Goal: Task Accomplishment & Management: Complete application form

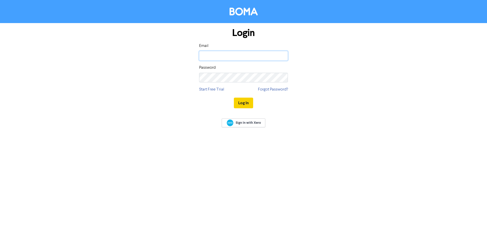
type input "[PERSON_NAME][EMAIL_ADDRESS][DOMAIN_NAME]"
click at [243, 105] on button "Log In" at bounding box center [243, 103] width 19 height 11
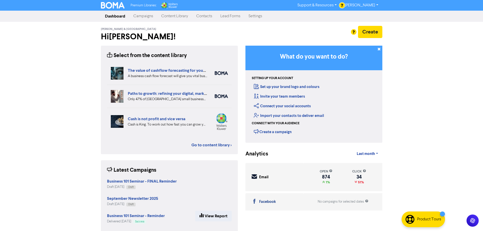
click at [206, 17] on link "Contacts" at bounding box center [204, 16] width 24 height 10
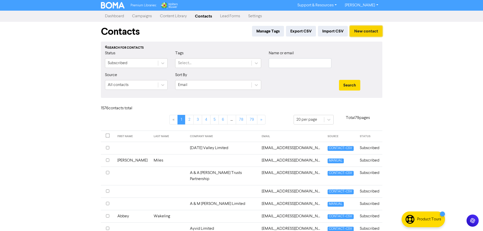
click at [363, 30] on button "New contact" at bounding box center [366, 31] width 32 height 11
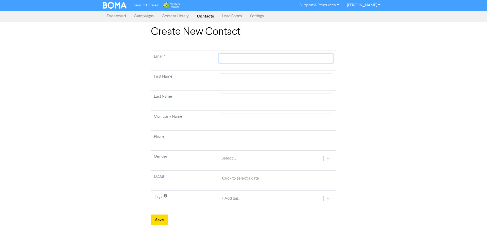
click at [236, 59] on input "text" at bounding box center [276, 58] width 114 height 10
paste input "[EMAIL_ADDRESS][DOMAIN_NAME]"
type input "[EMAIL_ADDRESS][DOMAIN_NAME]"
click at [237, 79] on input "text" at bounding box center [276, 79] width 114 height 10
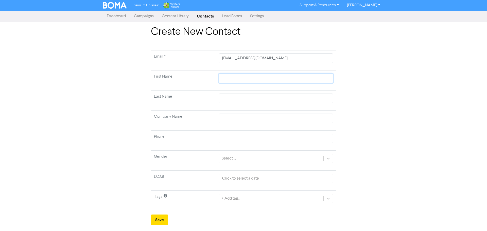
type input "P"
type input "Pe"
type input "Per"
type input "Pe"
type input "Pet"
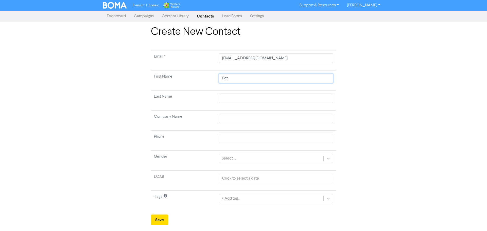
type input "[PERSON_NAME]"
click at [235, 102] on input "text" at bounding box center [276, 99] width 114 height 10
type input "K"
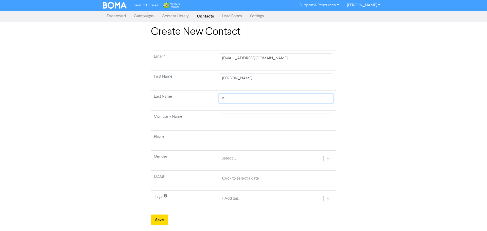
type input "Ke"
type input "Kea"
type input "[PERSON_NAME]"
click at [159, 219] on button "Save" at bounding box center [159, 219] width 17 height 11
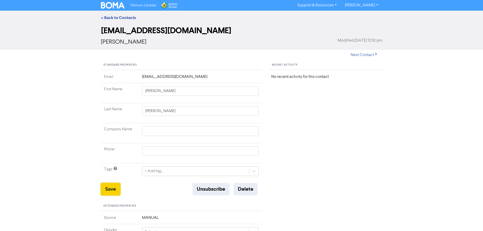
click at [106, 189] on button "Save" at bounding box center [110, 189] width 19 height 12
click at [122, 18] on link "<< Back to Contacts" at bounding box center [118, 17] width 35 height 5
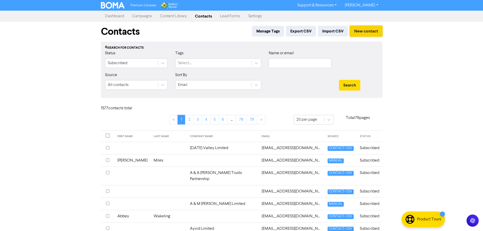
click at [366, 32] on button "New contact" at bounding box center [366, 31] width 32 height 11
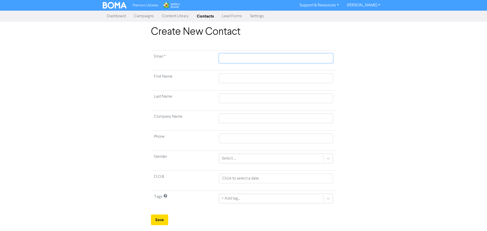
click at [236, 60] on input "text" at bounding box center [276, 58] width 114 height 10
paste input "[EMAIL_ADDRESS][PERSON_NAME][DOMAIN_NAME]"
type input "[EMAIL_ADDRESS][PERSON_NAME][DOMAIN_NAME]"
click at [228, 77] on input "text" at bounding box center [276, 79] width 114 height 10
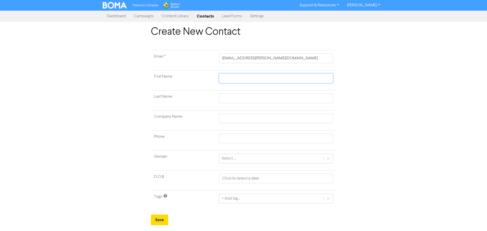
type input "J"
type input "[PERSON_NAME]"
type input "Jac"
type input "Jaclk"
type input "Jacl"
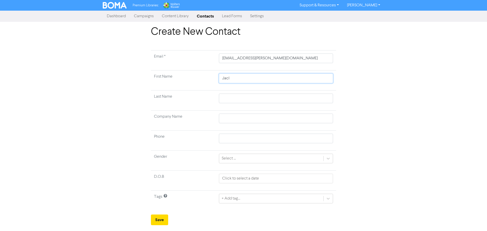
type input "Jac"
type input "Jack"
click at [227, 100] on input "text" at bounding box center [276, 99] width 114 height 10
type input "K"
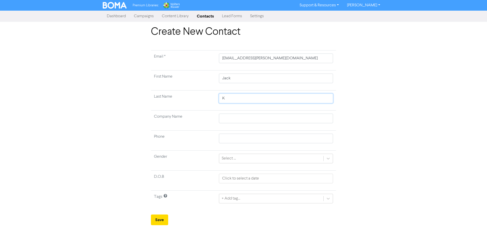
type input "Ki"
type input "Kie"
type input "[PERSON_NAME]"
type input "Kiern"
type input "Kierna"
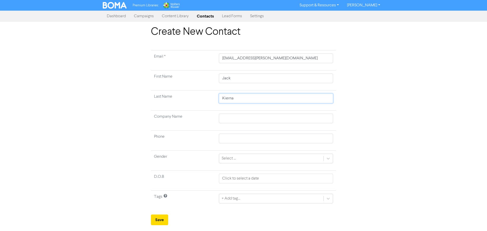
type input "[PERSON_NAME]"
click at [160, 220] on button "Save" at bounding box center [159, 219] width 17 height 11
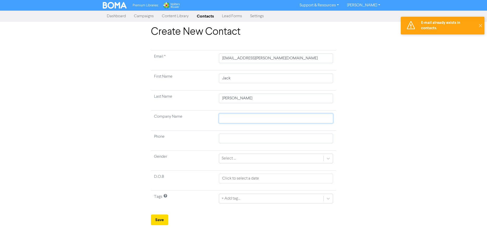
click at [243, 115] on input "text" at bounding box center [276, 119] width 114 height 10
drag, startPoint x: 236, startPoint y: 99, endPoint x: 189, endPoint y: 97, distance: 46.4
click at [190, 97] on tr "Last Name [PERSON_NAME]" at bounding box center [243, 101] width 185 height 20
drag, startPoint x: 229, startPoint y: 77, endPoint x: 211, endPoint y: 77, distance: 18.5
click at [211, 77] on tr "First Name [PERSON_NAME]" at bounding box center [243, 80] width 185 height 20
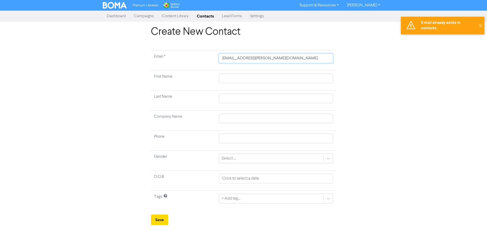
drag, startPoint x: 254, startPoint y: 58, endPoint x: 176, endPoint y: 58, distance: 77.6
click at [177, 58] on tr "Email * [EMAIL_ADDRESS][PERSON_NAME][DOMAIN_NAME]" at bounding box center [243, 60] width 185 height 20
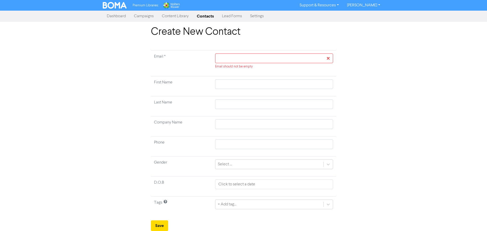
click at [119, 15] on link "Dashboard" at bounding box center [116, 16] width 27 height 10
